Goal: Navigation & Orientation: Find specific page/section

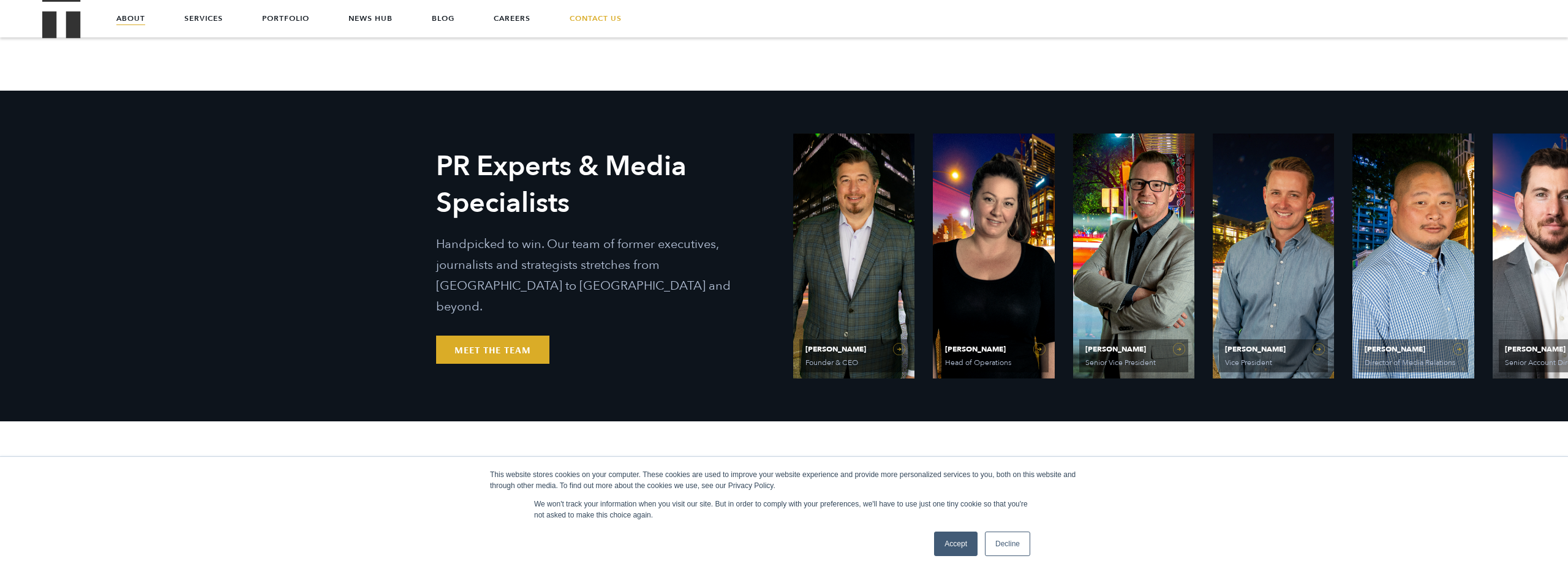
scroll to position [486, 0]
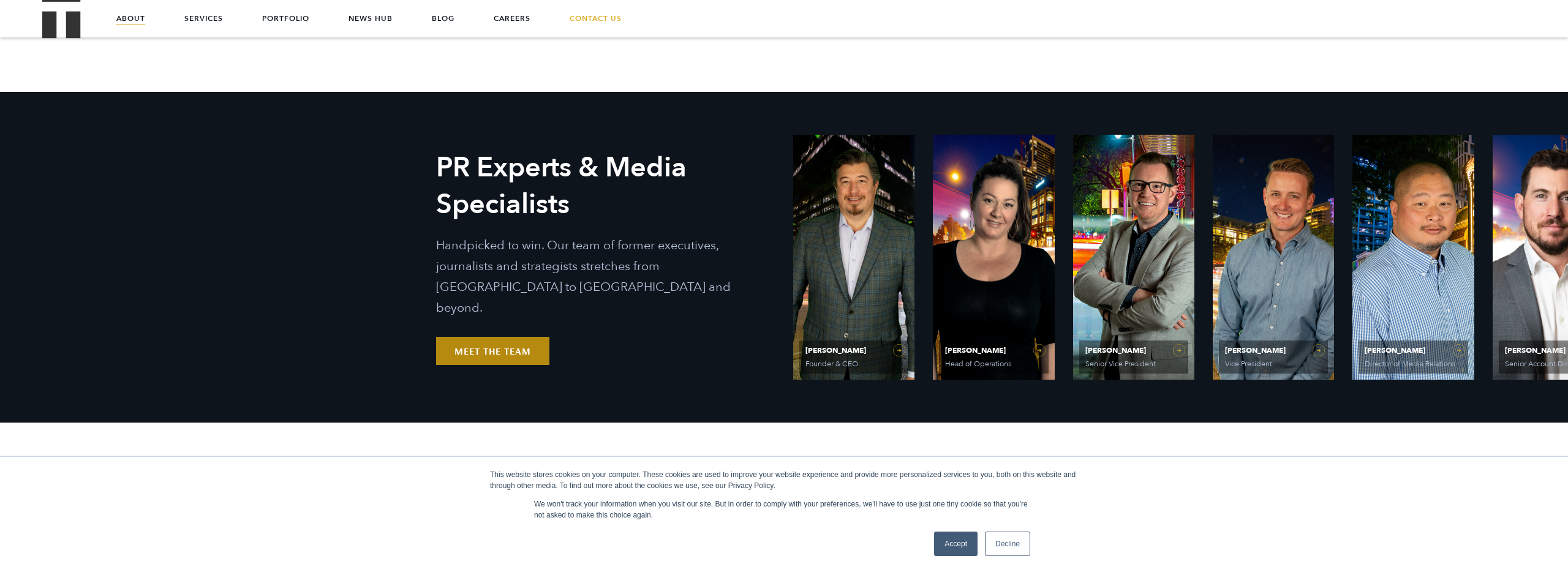
click at [508, 341] on link "Meet the Team" at bounding box center [493, 351] width 113 height 28
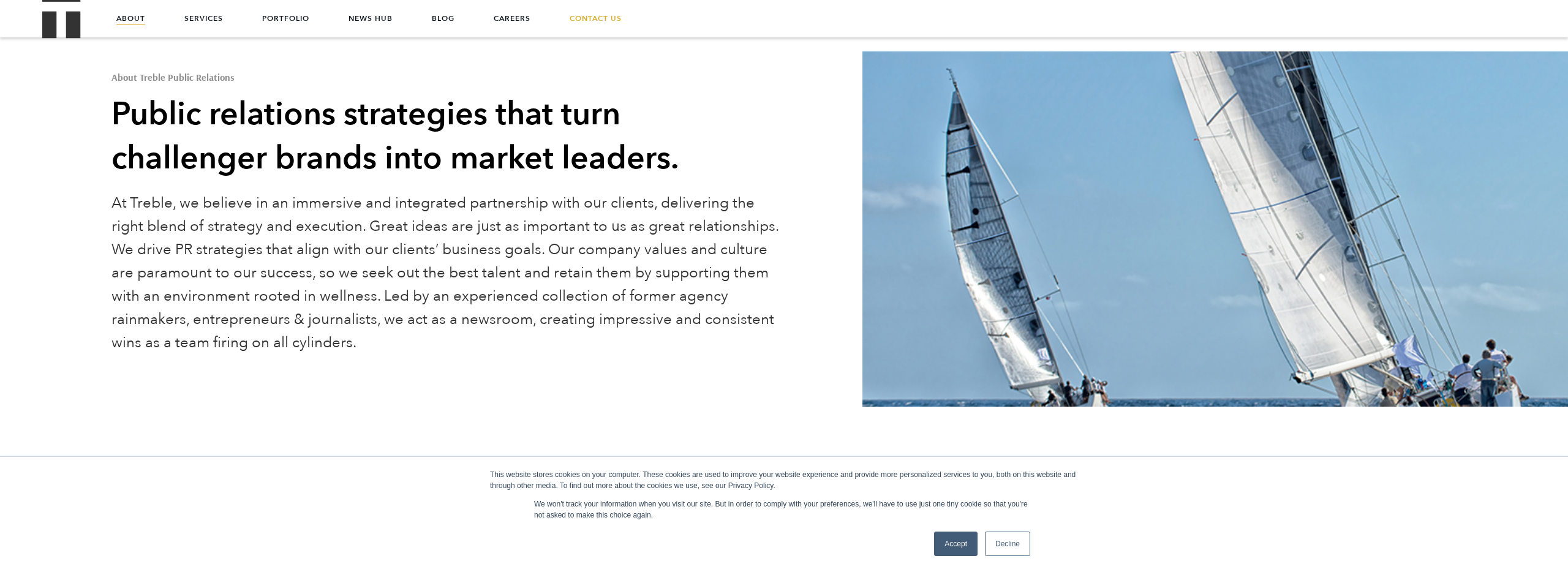
scroll to position [0, 0]
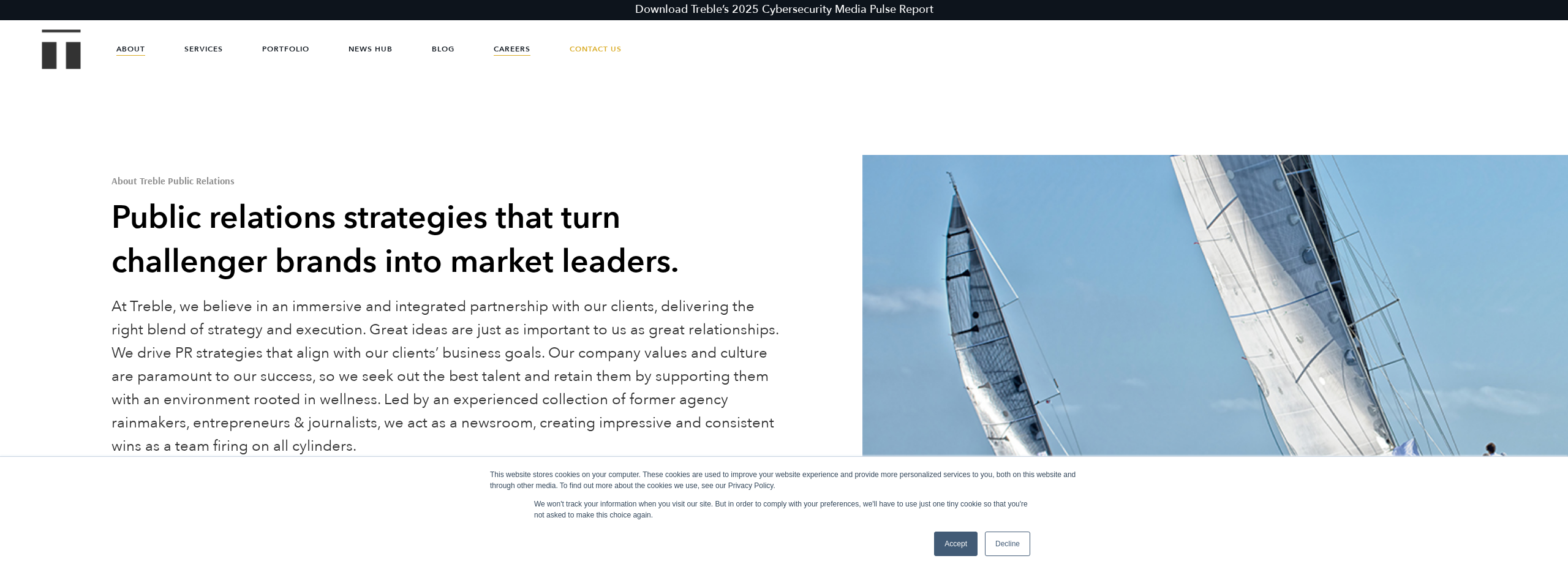
click at [500, 46] on link "Careers" at bounding box center [512, 49] width 37 height 37
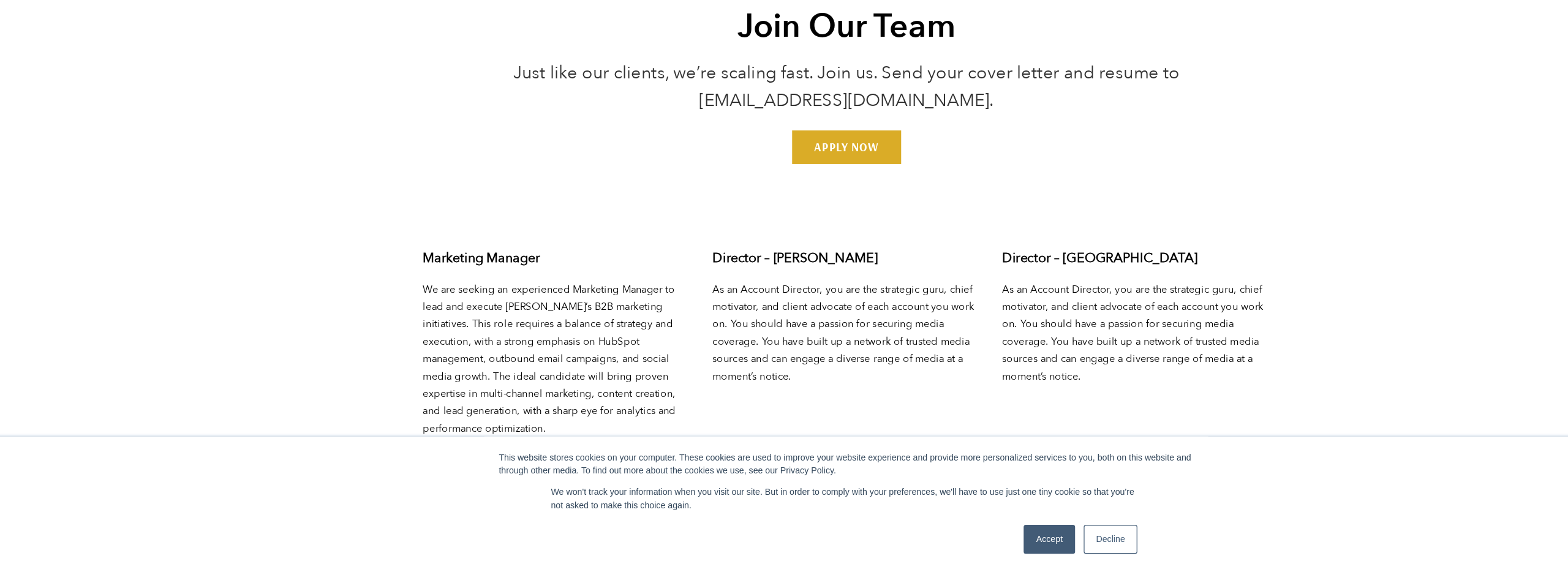
scroll to position [4776, 0]
click at [1003, 546] on link "Decline" at bounding box center [1007, 544] width 45 height 25
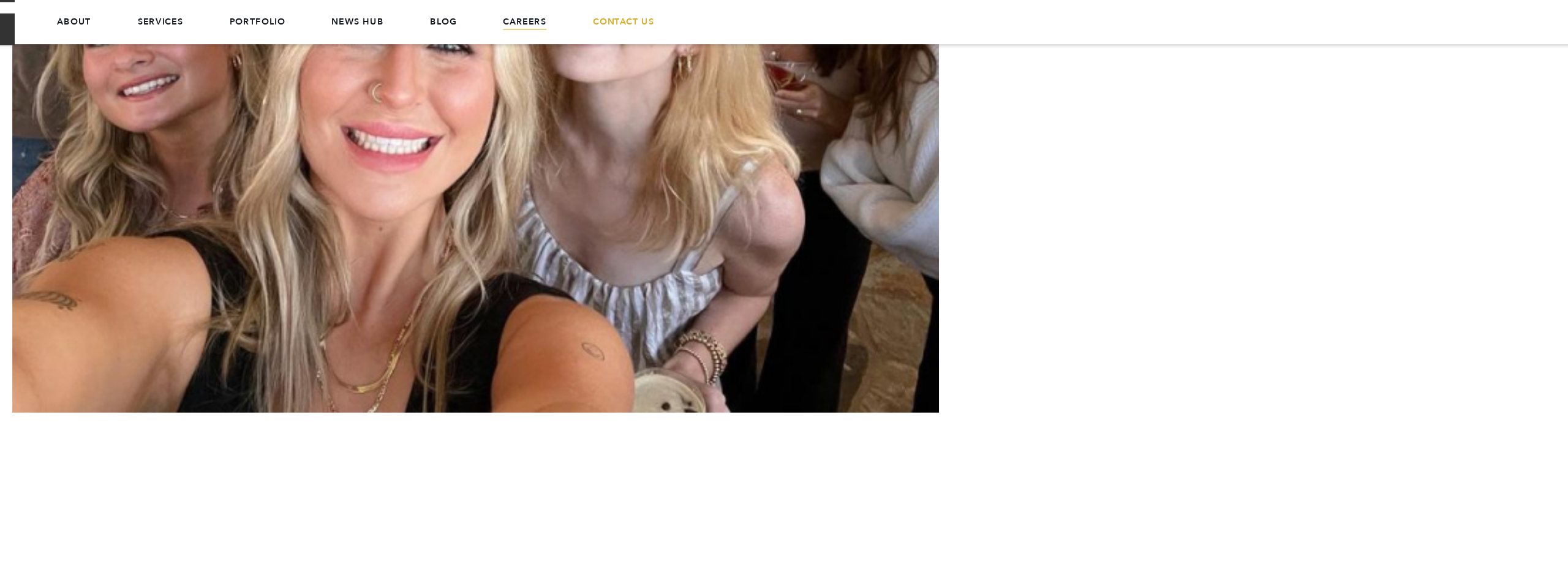
scroll to position [3385, 0]
